Goal: Information Seeking & Learning: Learn about a topic

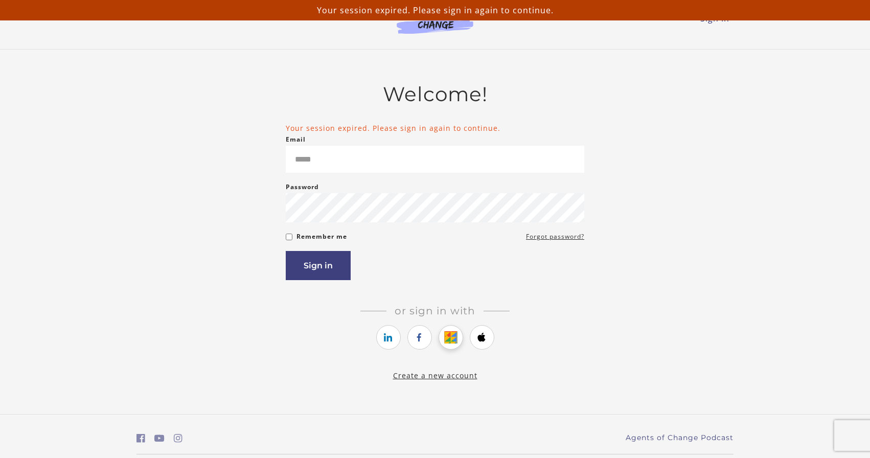
click at [449, 343] on icon "https://courses.thinkific.com/users/auth/google?ss%5Breferral%5D=&ss%5Buser_ret…" at bounding box center [450, 337] width 13 height 12
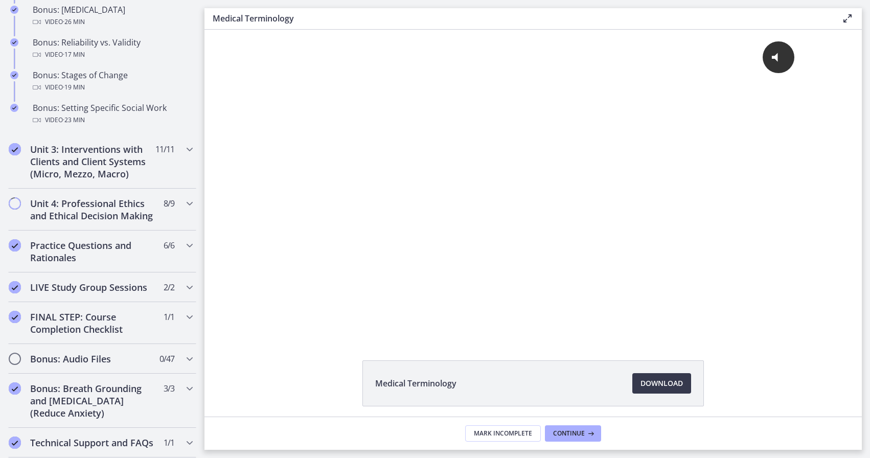
scroll to position [919, 0]
click at [137, 219] on h2 "Unit 4: Professional Ethics and Ethical Decision Making" at bounding box center [92, 210] width 125 height 25
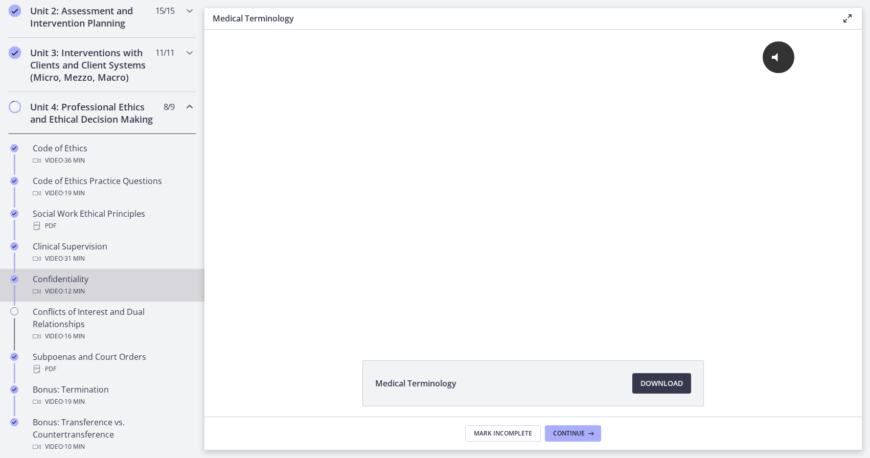
scroll to position [377, 0]
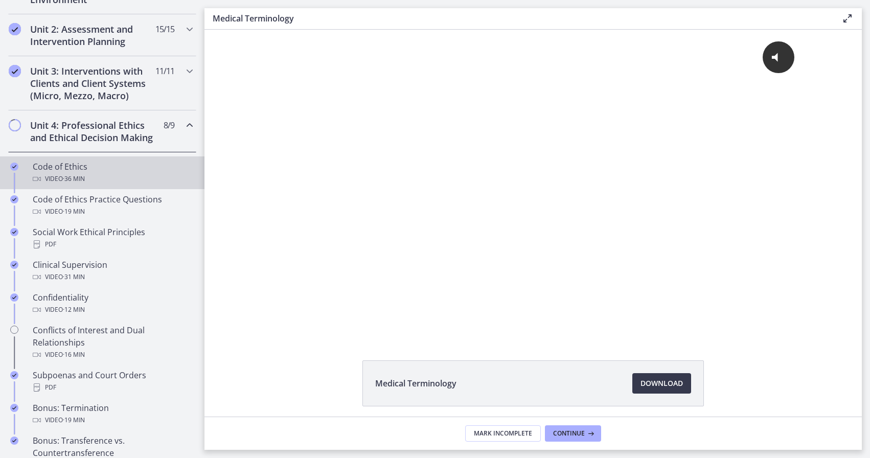
click at [73, 175] on span "· 36 min" at bounding box center [74, 179] width 22 height 12
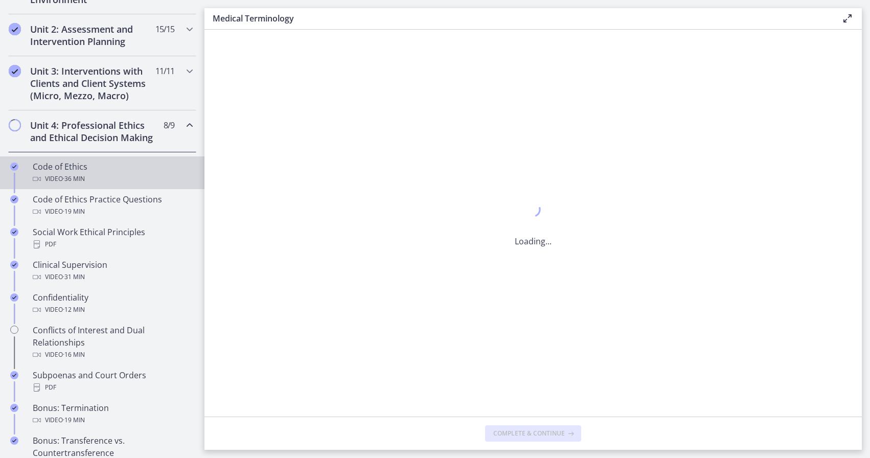
scroll to position [378, 0]
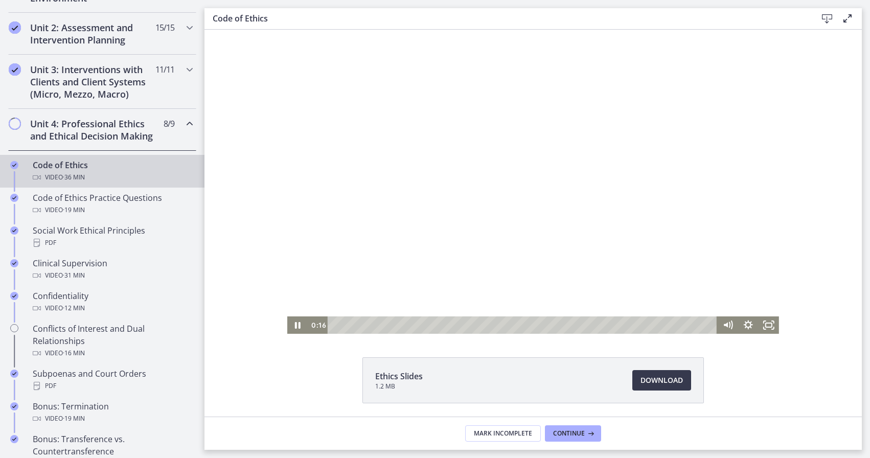
scroll to position [3, 0]
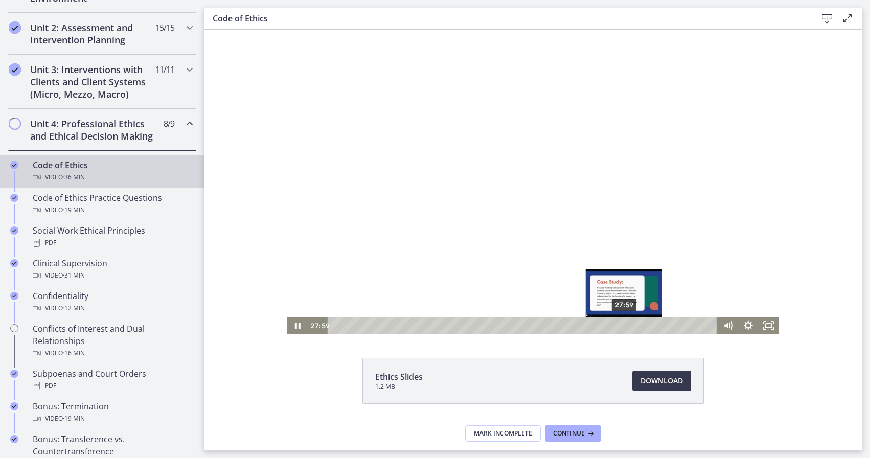
drag, startPoint x: 658, startPoint y: 327, endPoint x: 623, endPoint y: 326, distance: 34.8
click at [623, 326] on div "Playbar" at bounding box center [624, 326] width 6 height 6
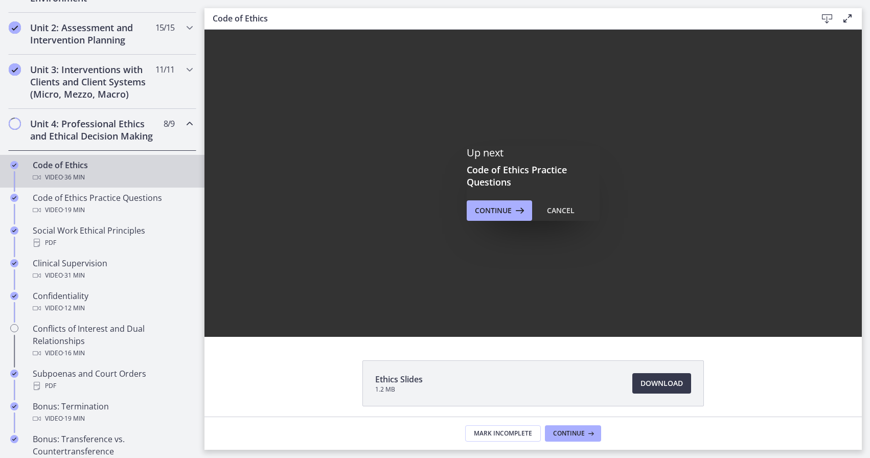
scroll to position [0, 0]
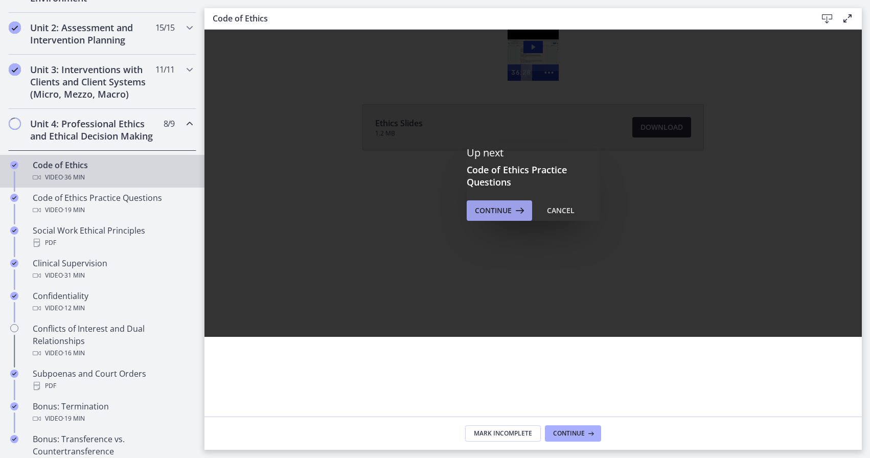
click at [509, 214] on span "Continue" at bounding box center [493, 211] width 37 height 12
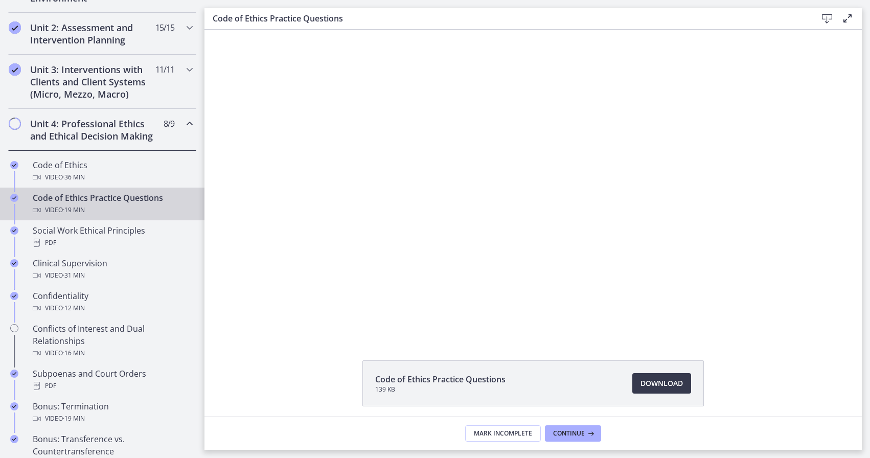
scroll to position [1, 0]
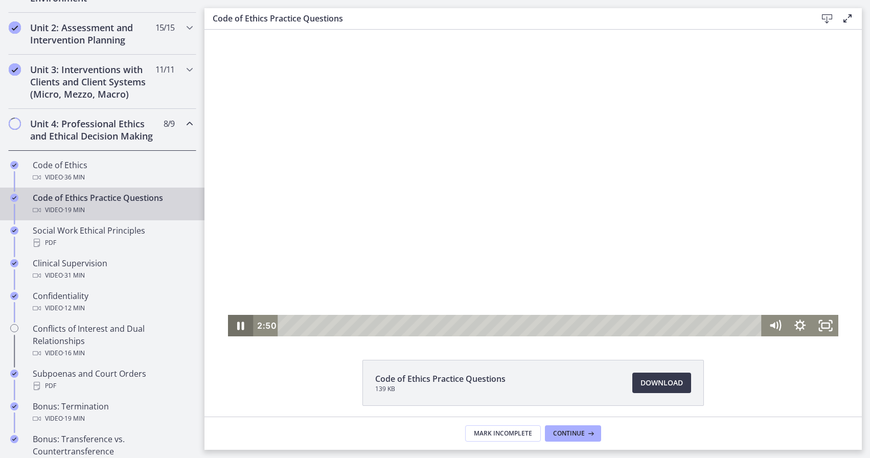
click at [241, 327] on icon "Pause" at bounding box center [241, 325] width 26 height 21
click at [240, 325] on icon "Play Video" at bounding box center [241, 324] width 7 height 9
click at [245, 327] on icon "Pause" at bounding box center [241, 324] width 26 height 21
click at [244, 329] on icon "Play Video" at bounding box center [242, 324] width 26 height 21
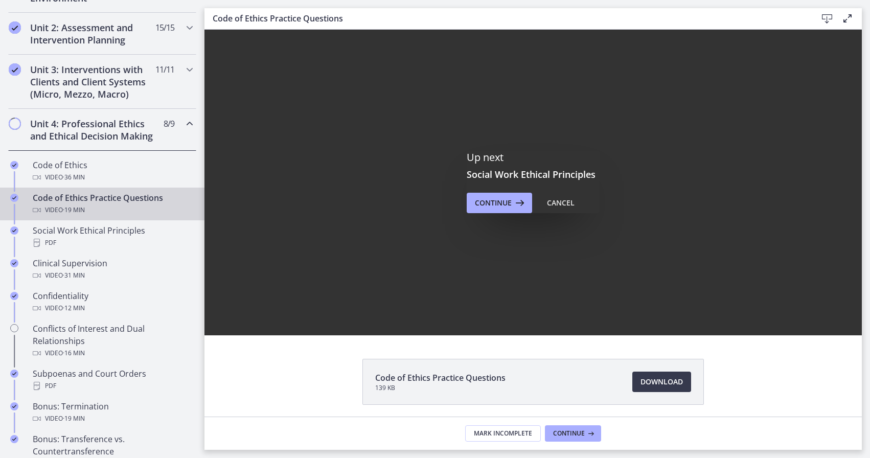
scroll to position [0, 0]
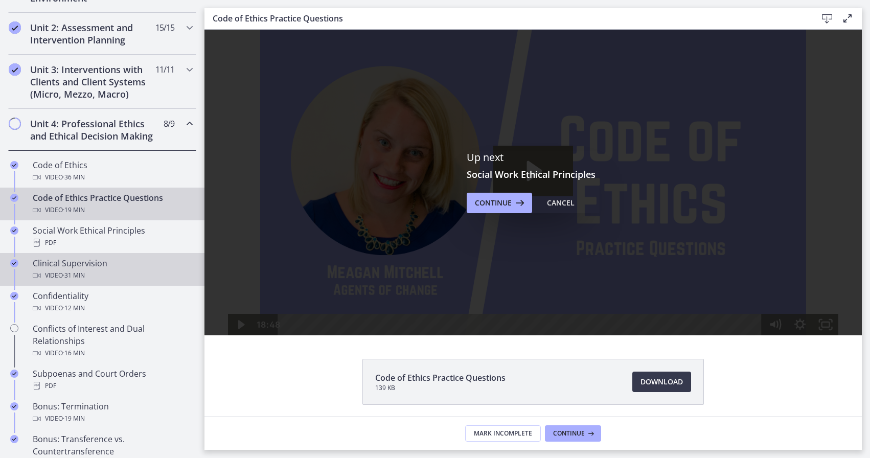
click at [78, 269] on span "· 31 min" at bounding box center [74, 275] width 22 height 12
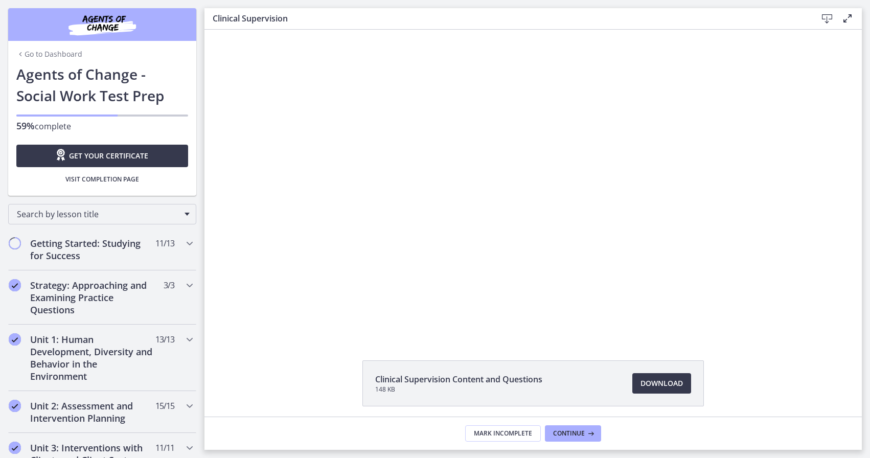
scroll to position [378, 0]
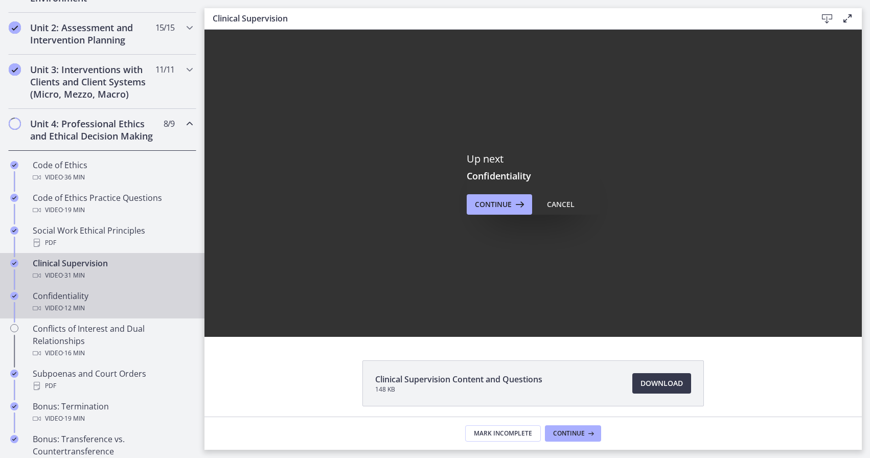
click at [71, 304] on span "· 12 min" at bounding box center [74, 308] width 22 height 12
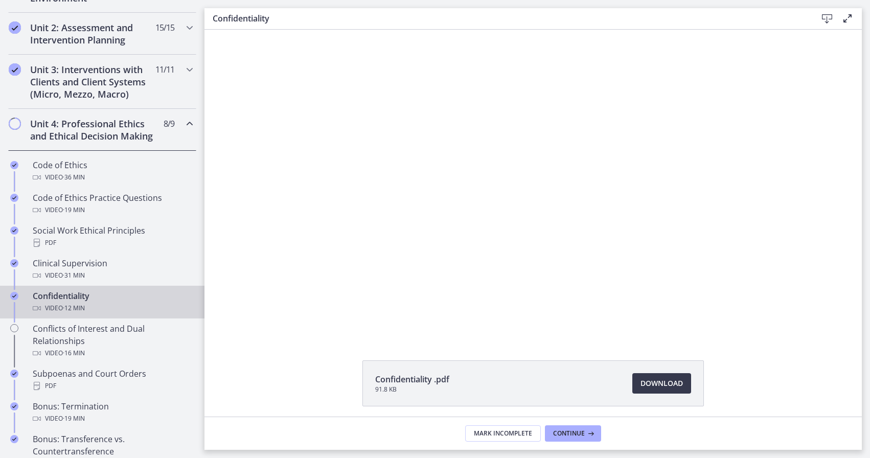
click at [71, 304] on span "· 12 min" at bounding box center [74, 308] width 22 height 12
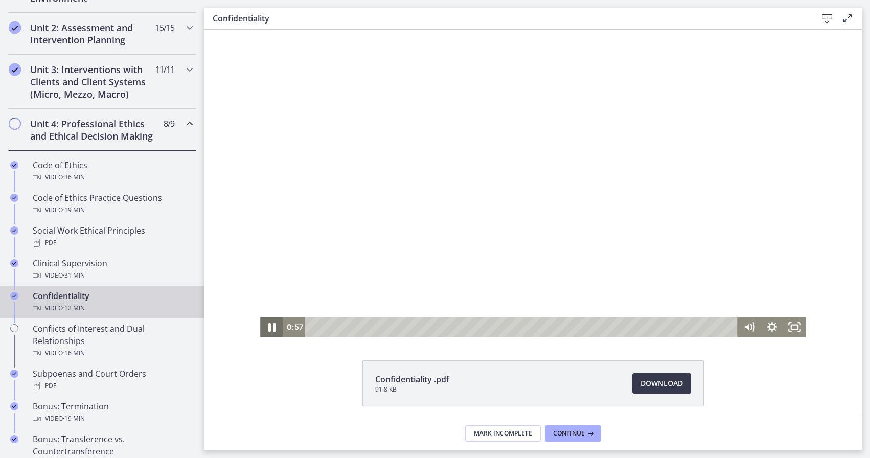
click at [270, 326] on icon "Pause" at bounding box center [272, 327] width 8 height 9
